Goal: Task Accomplishment & Management: Use online tool/utility

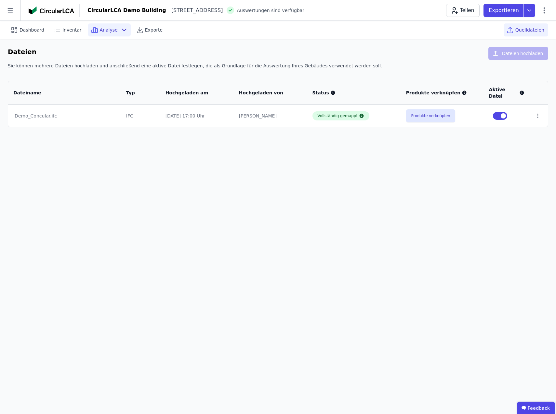
click at [122, 29] on icon at bounding box center [124, 30] width 4 height 2
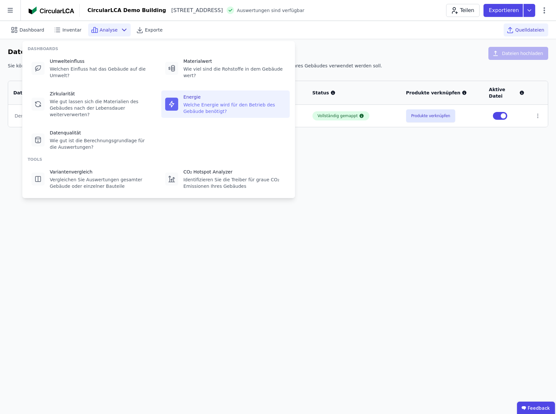
click at [222, 102] on div "Welche Energie wird für den Betrieb des Gebäude benötigt?" at bounding box center [234, 108] width 102 height 13
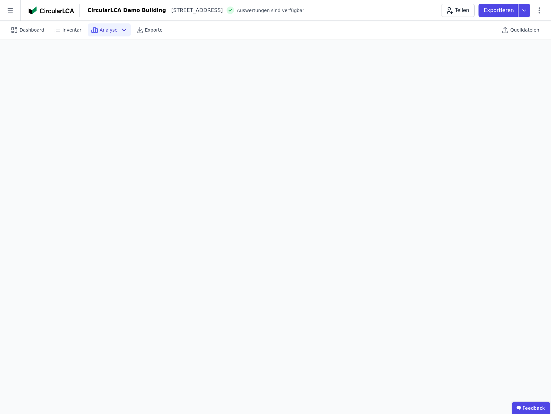
click at [120, 27] on icon at bounding box center [124, 30] width 8 height 8
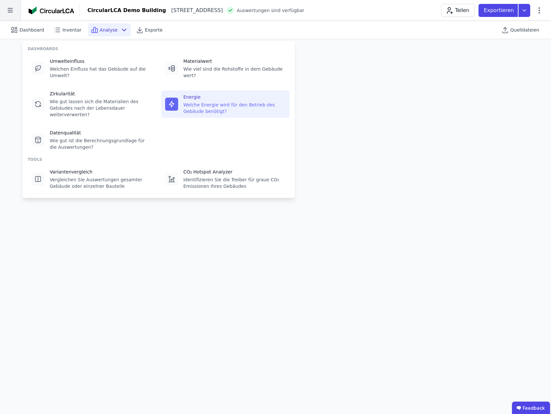
click at [9, 13] on icon at bounding box center [10, 10] width 20 height 20
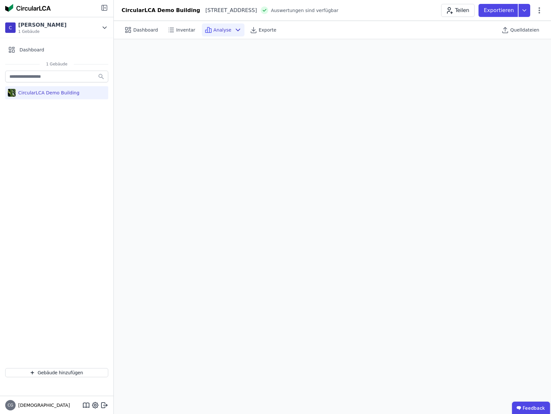
click at [102, 7] on icon at bounding box center [104, 7] width 5 height 5
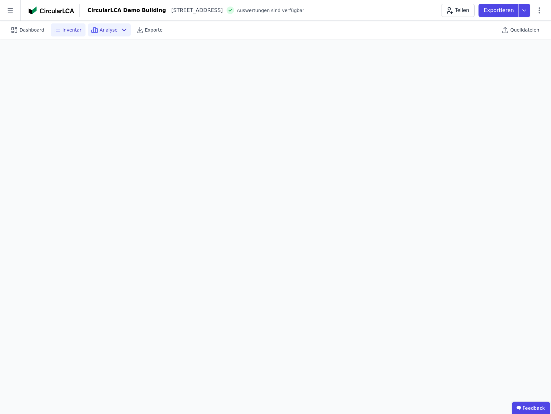
click at [71, 29] on span "Inventar" at bounding box center [71, 30] width 19 height 7
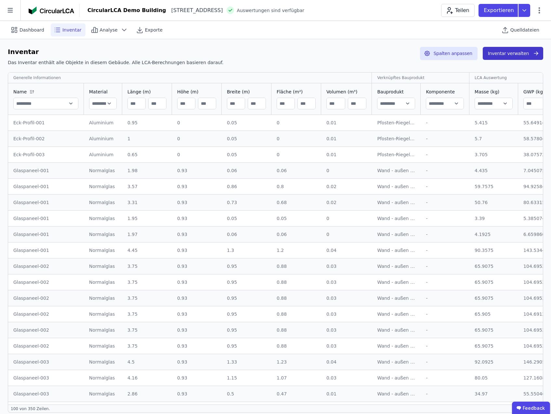
click at [508, 51] on button "Inventar verwalten" at bounding box center [513, 53] width 61 height 13
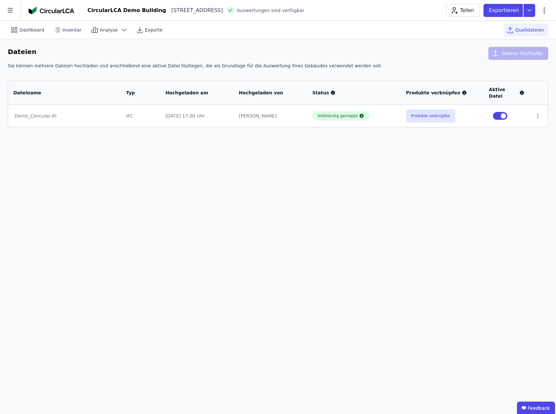
click at [524, 30] on span "Quelldateien" at bounding box center [530, 30] width 29 height 7
click at [531, 11] on icon at bounding box center [530, 10] width 12 height 13
click at [544, 9] on icon at bounding box center [545, 11] width 8 height 8
click at [545, 10] on icon at bounding box center [545, 10] width 2 height 6
click at [512, 49] on span "Energie im Betrieb (B6)" at bounding box center [517, 52] width 52 height 13
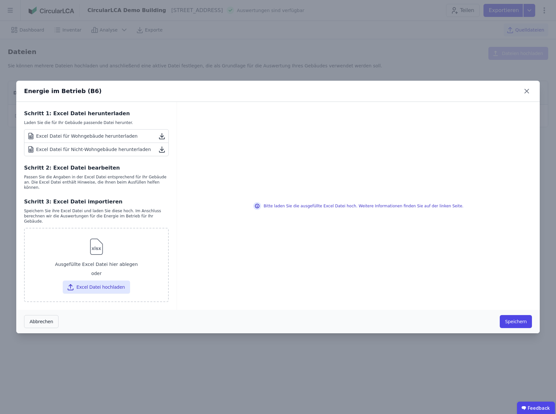
click at [161, 153] on icon at bounding box center [162, 149] width 8 height 8
click at [313, 91] on div "Energie im Betrieb (B6)" at bounding box center [278, 91] width 524 height 21
click at [107, 283] on button "Excel Datei hochladen" at bounding box center [96, 286] width 67 height 13
type input "**********"
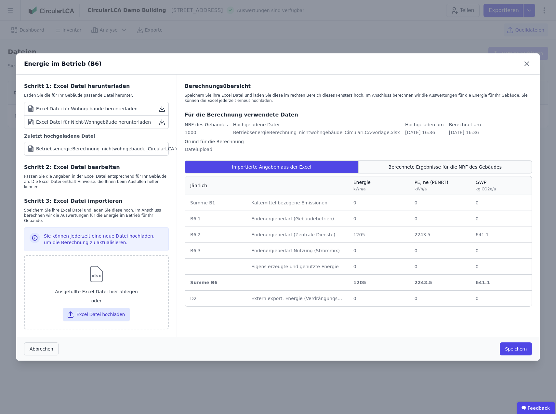
click at [447, 164] on span "Berechnete Ergebnisse für die NRF des Gebäudes" at bounding box center [445, 167] width 113 height 7
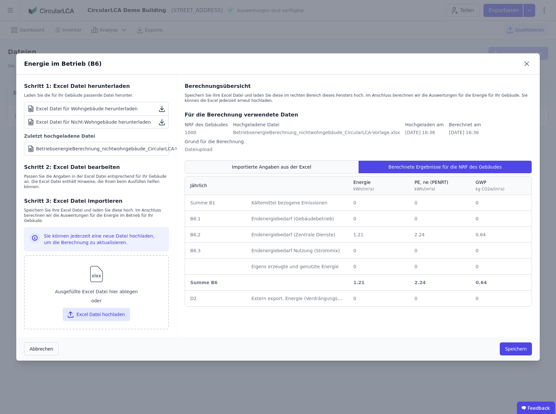
click at [314, 160] on div "Importierte Angaben aus der Excel" at bounding box center [272, 166] width 174 height 13
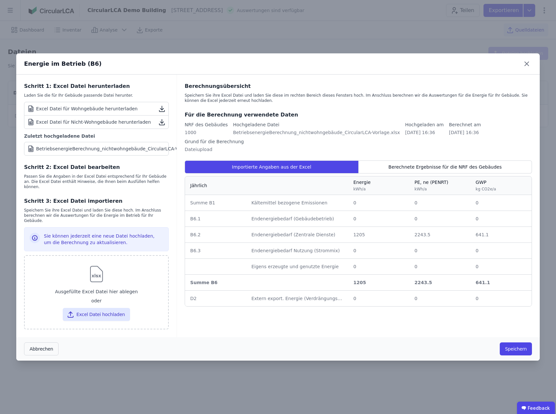
click at [402, 145] on div "Berechnungsübersicht Speichern Sie ihre Excel Datei und laden Sie diese im rech…" at bounding box center [358, 206] width 363 height 263
click at [429, 164] on span "Berechnete Ergebnisse für die NRF des Gebäudes" at bounding box center [445, 167] width 113 height 7
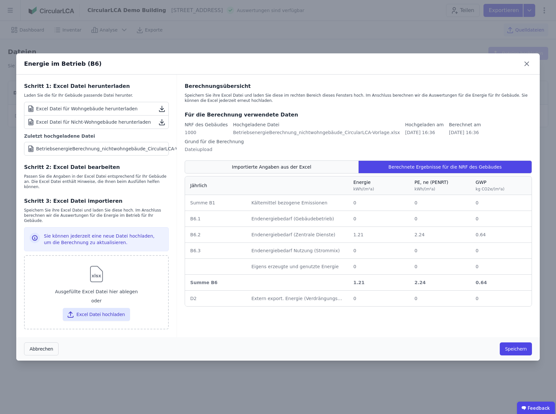
click at [268, 164] on span "Importierte Angaben aus der Excel" at bounding box center [271, 167] width 79 height 7
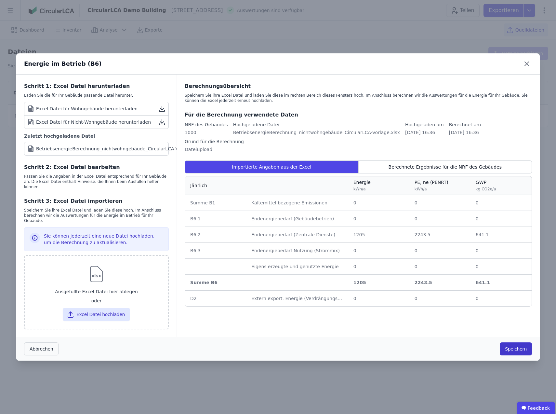
click at [511, 346] on button "Speichern" at bounding box center [516, 348] width 32 height 13
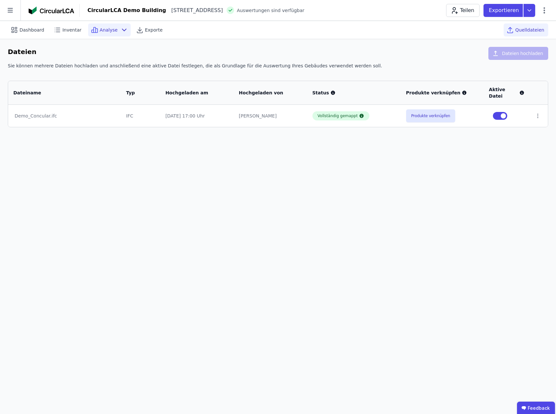
click at [109, 31] on span "Analyse" at bounding box center [109, 30] width 18 height 7
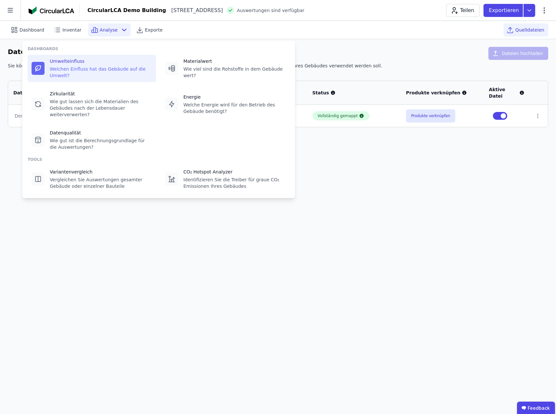
click at [89, 66] on div "Welchen Einfluss hat das Gebäude auf die Umwelt?" at bounding box center [101, 72] width 102 height 13
